Goal: Check status: Check status

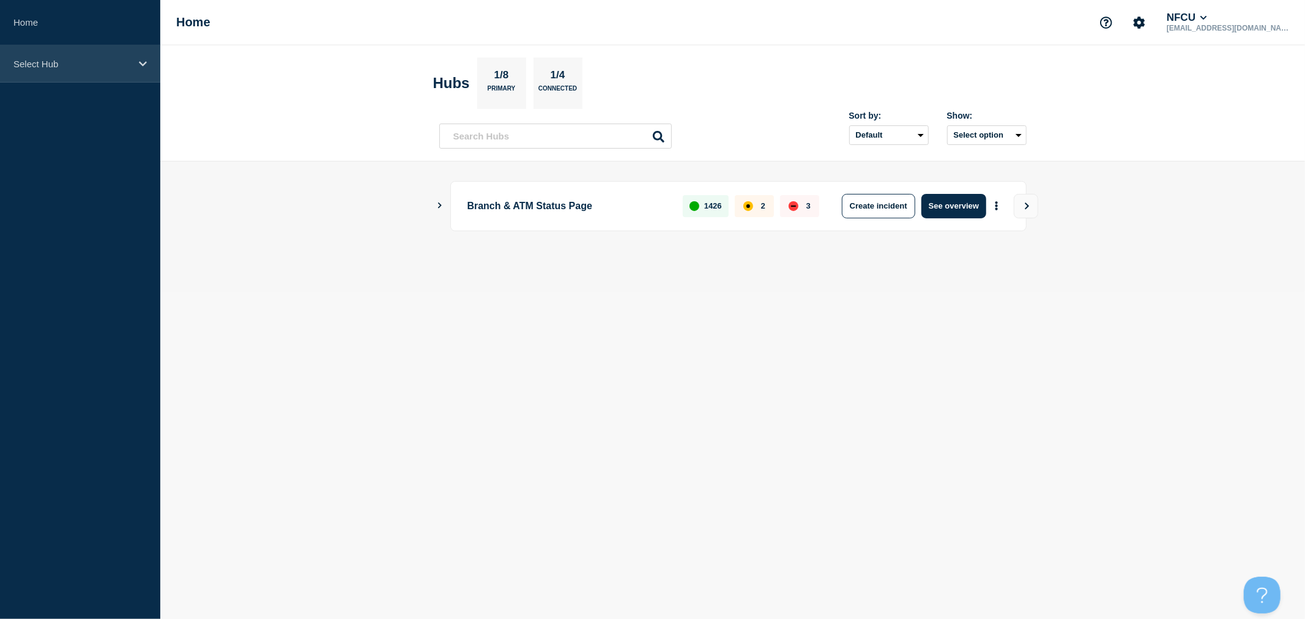
click at [102, 78] on div "Select Hub" at bounding box center [80, 63] width 160 height 37
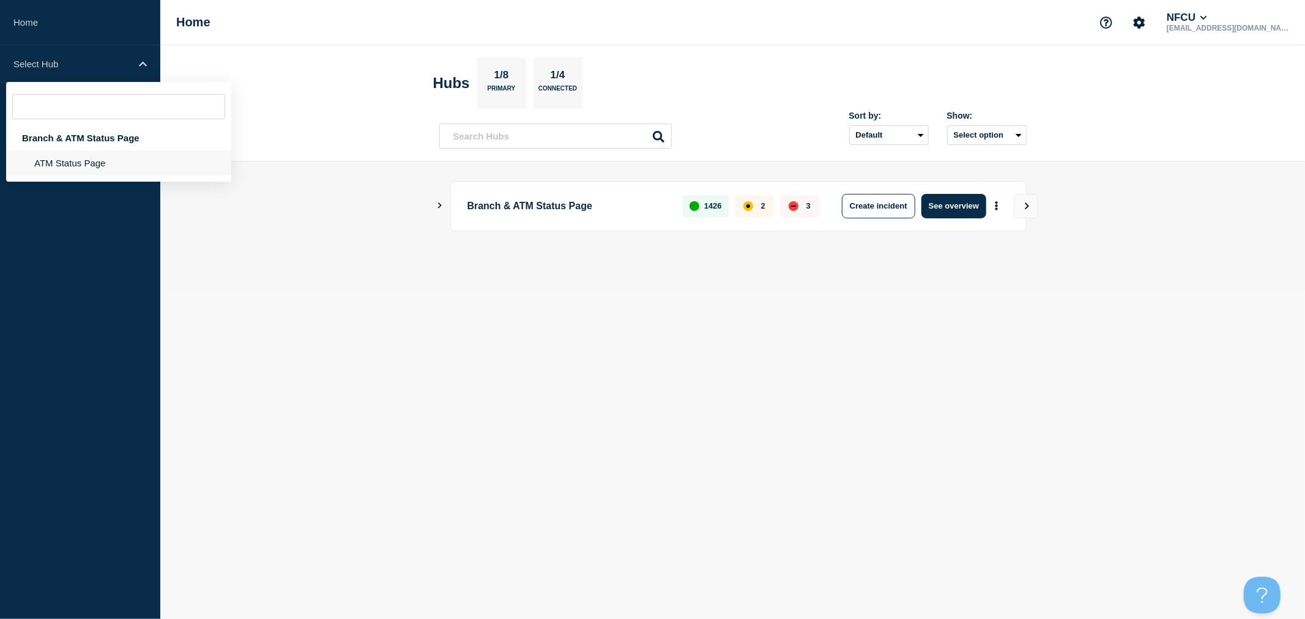
click at [87, 159] on li "ATM Status Page" at bounding box center [118, 163] width 225 height 25
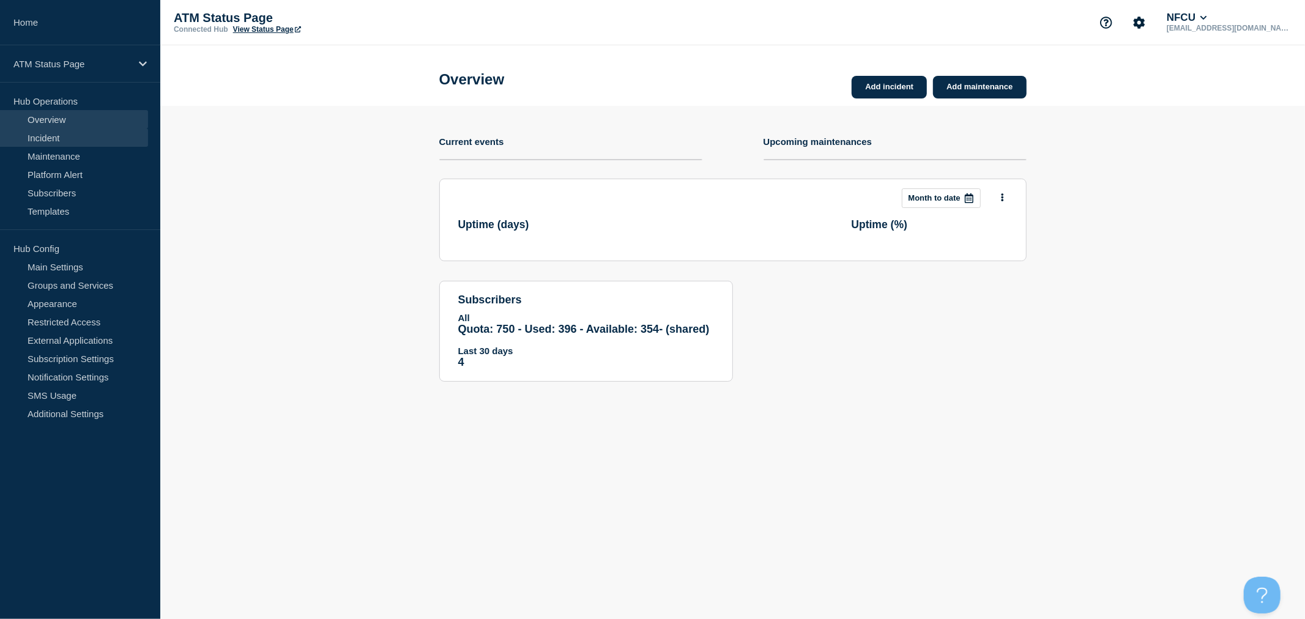
click at [75, 145] on link "Incident" at bounding box center [74, 138] width 148 height 18
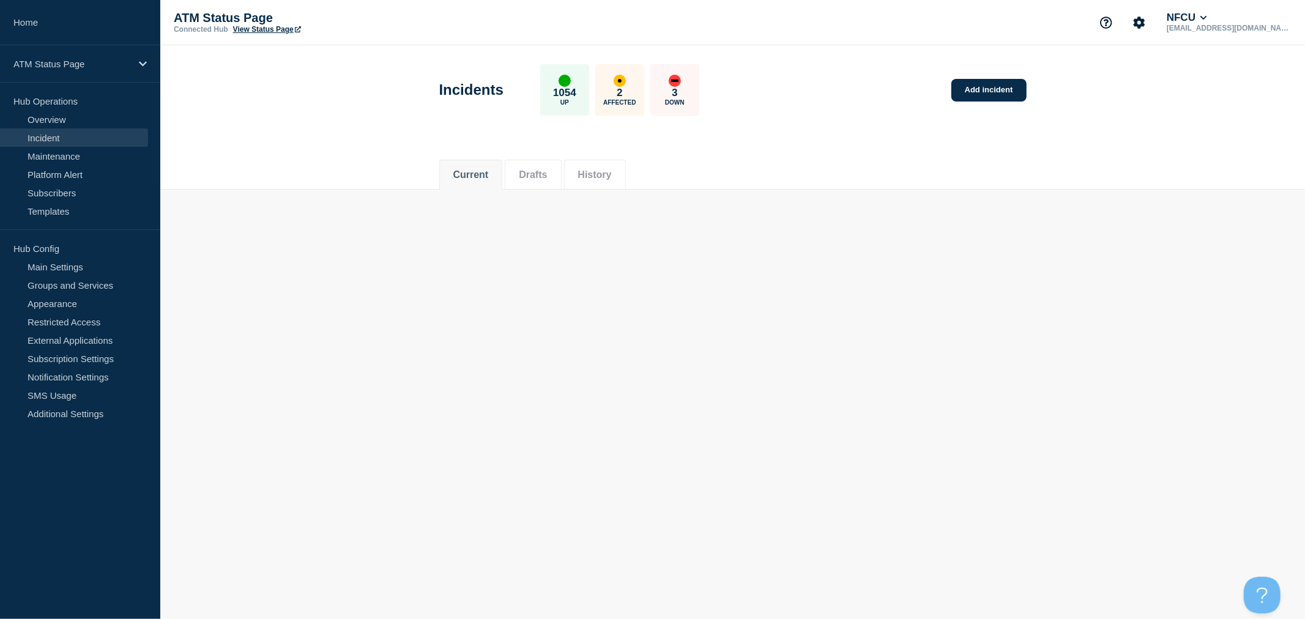
click at [622, 79] on div "affected" at bounding box center [620, 81] width 4 height 4
click at [612, 173] on button "History" at bounding box center [595, 174] width 34 height 11
